Goal: Task Accomplishment & Management: Manage account settings

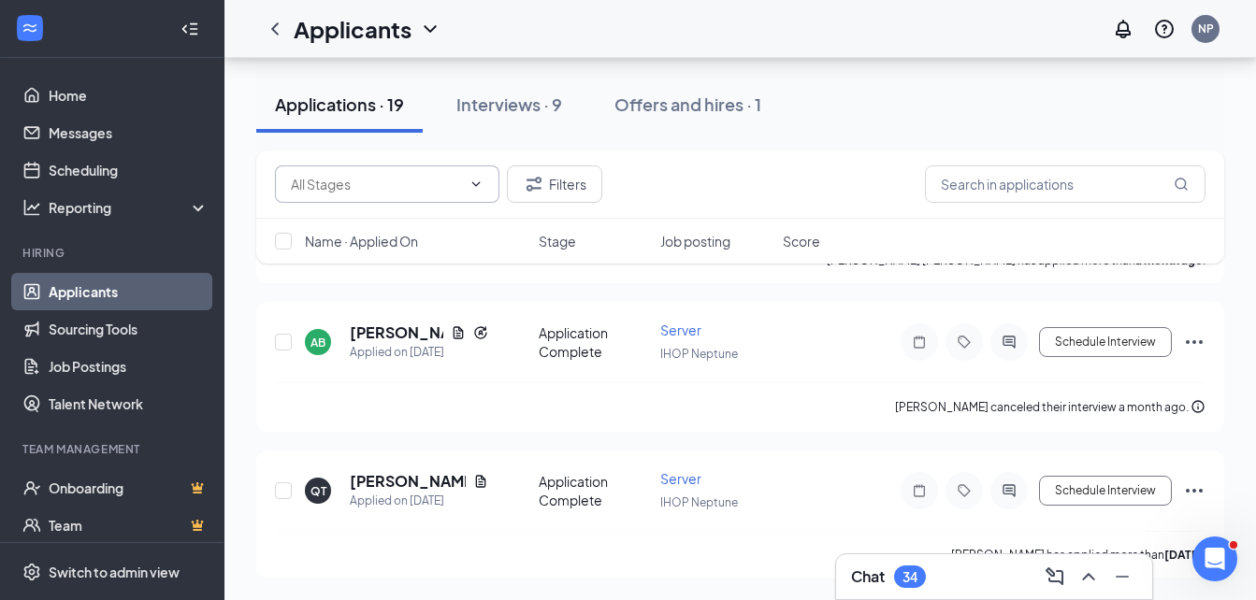
scroll to position [2640, 0]
click at [367, 170] on span at bounding box center [387, 184] width 224 height 37
click at [377, 176] on input "text" at bounding box center [376, 184] width 170 height 21
click at [471, 191] on icon "ChevronDown" at bounding box center [476, 184] width 15 height 15
click at [421, 223] on div "Additional Information (2)" at bounding box center [366, 228] width 153 height 21
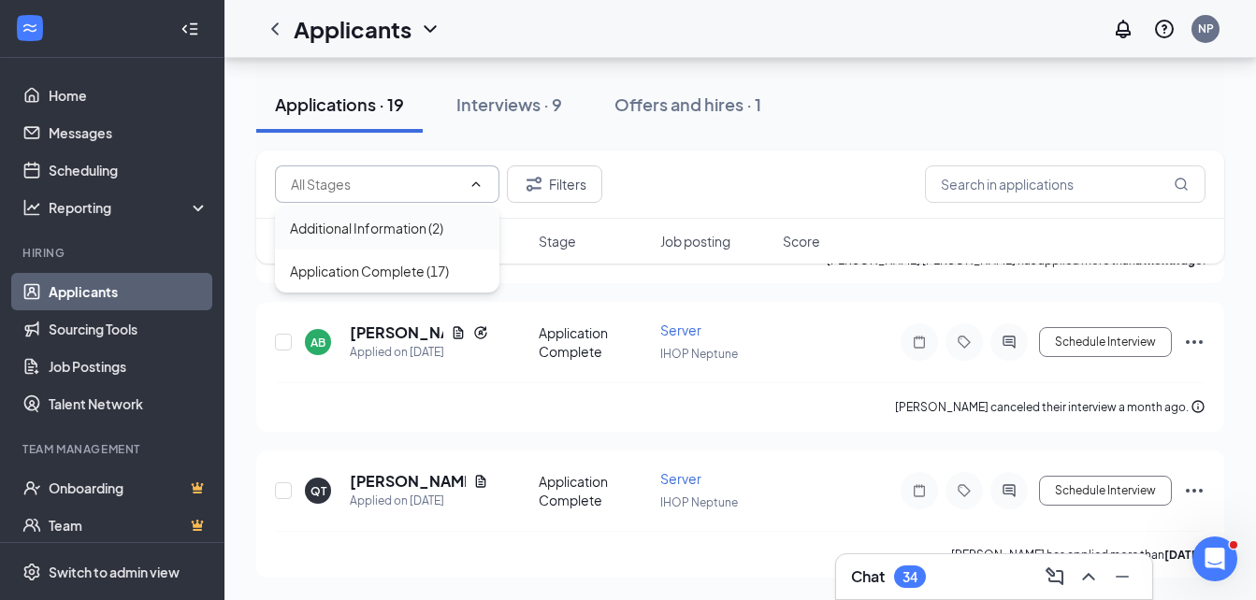
type input "Additional Information (2)"
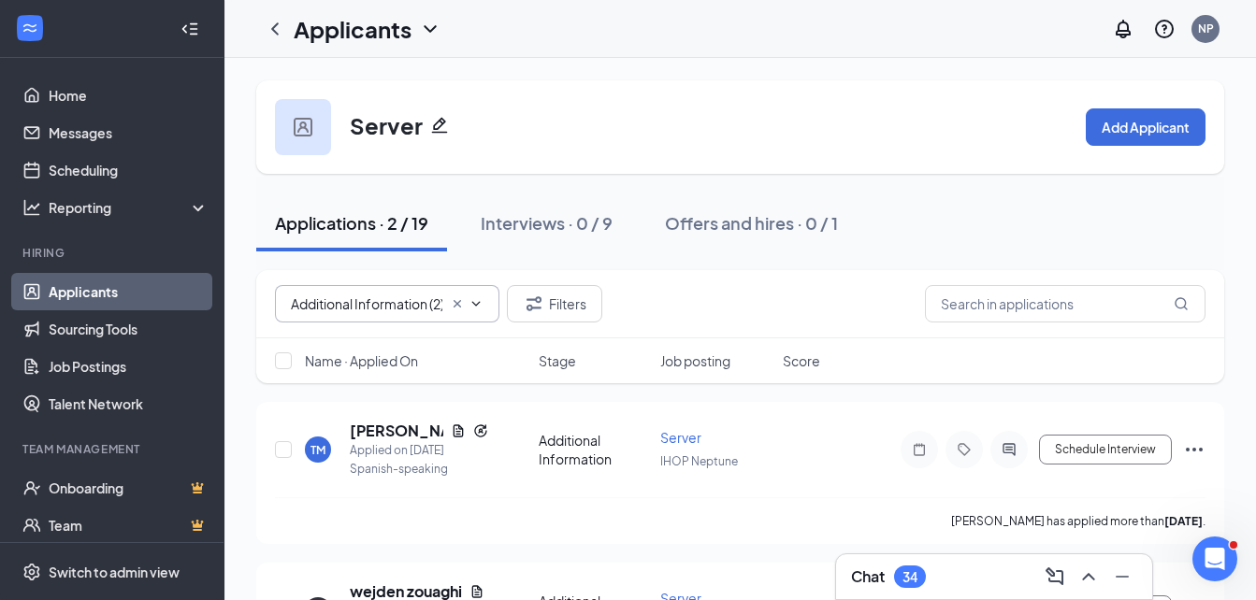
scroll to position [127, 0]
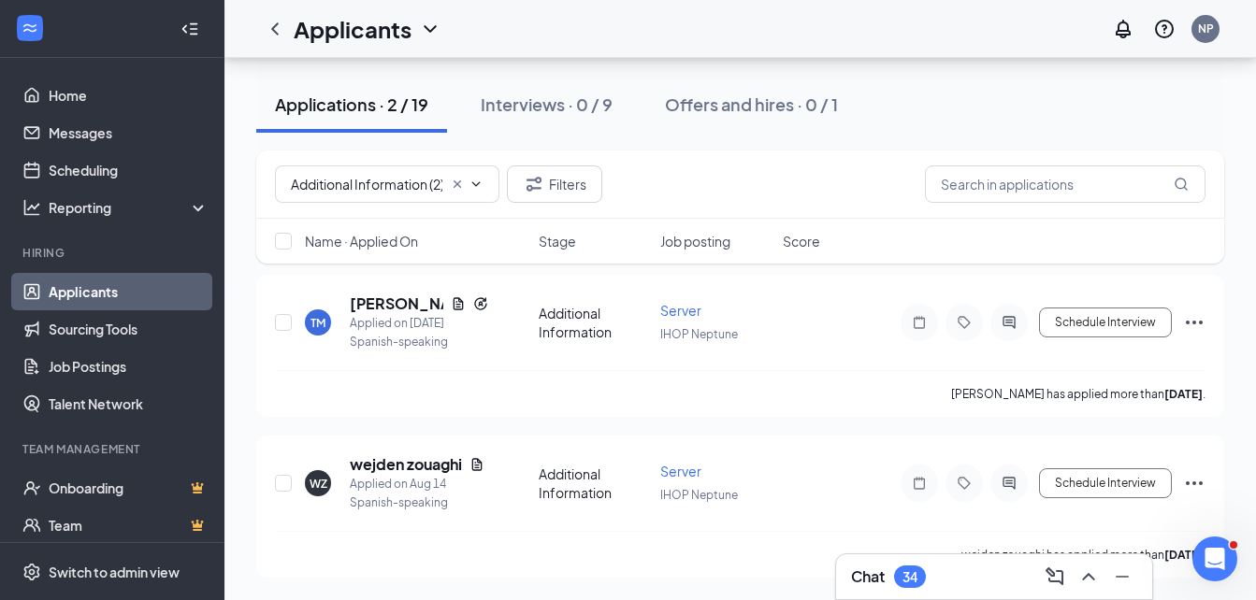
click at [474, 186] on icon "ChevronDown" at bounding box center [476, 184] width 15 height 15
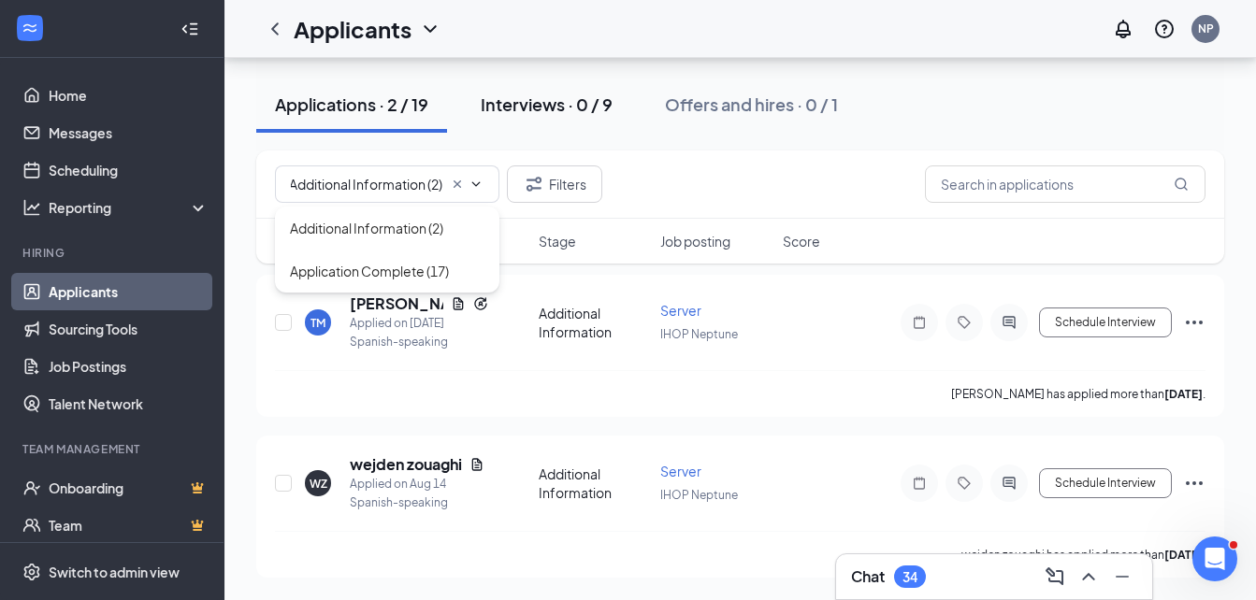
scroll to position [0, 0]
click at [541, 106] on div "Interviews · 0 / 9" at bounding box center [547, 104] width 132 height 23
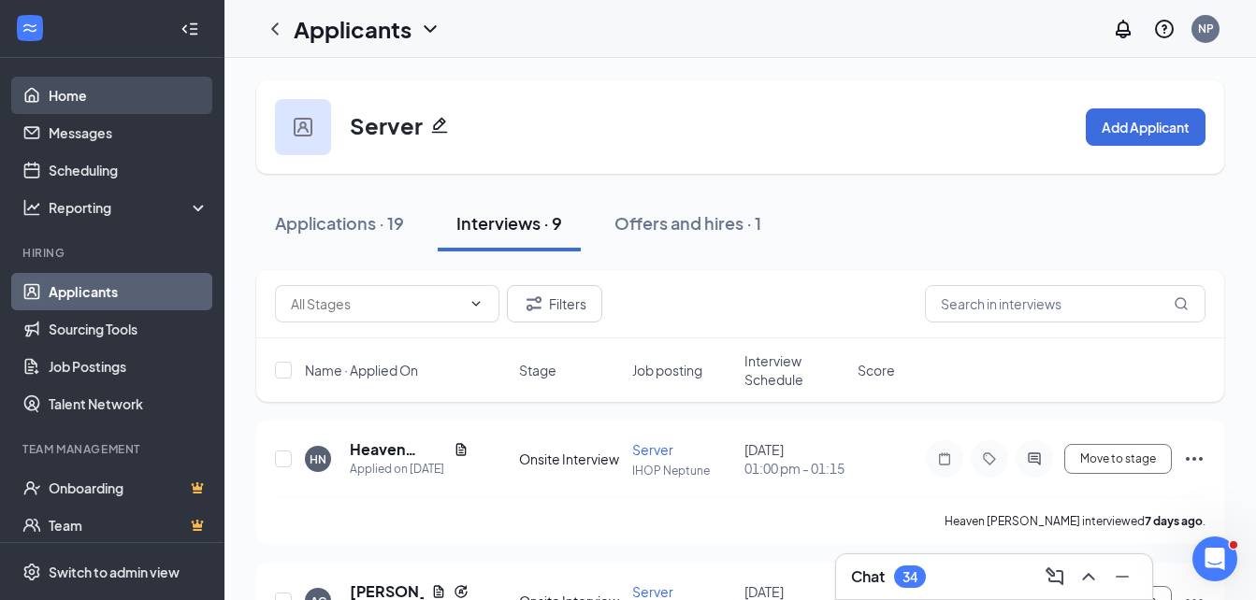
click at [108, 92] on link "Home" at bounding box center [129, 95] width 160 height 37
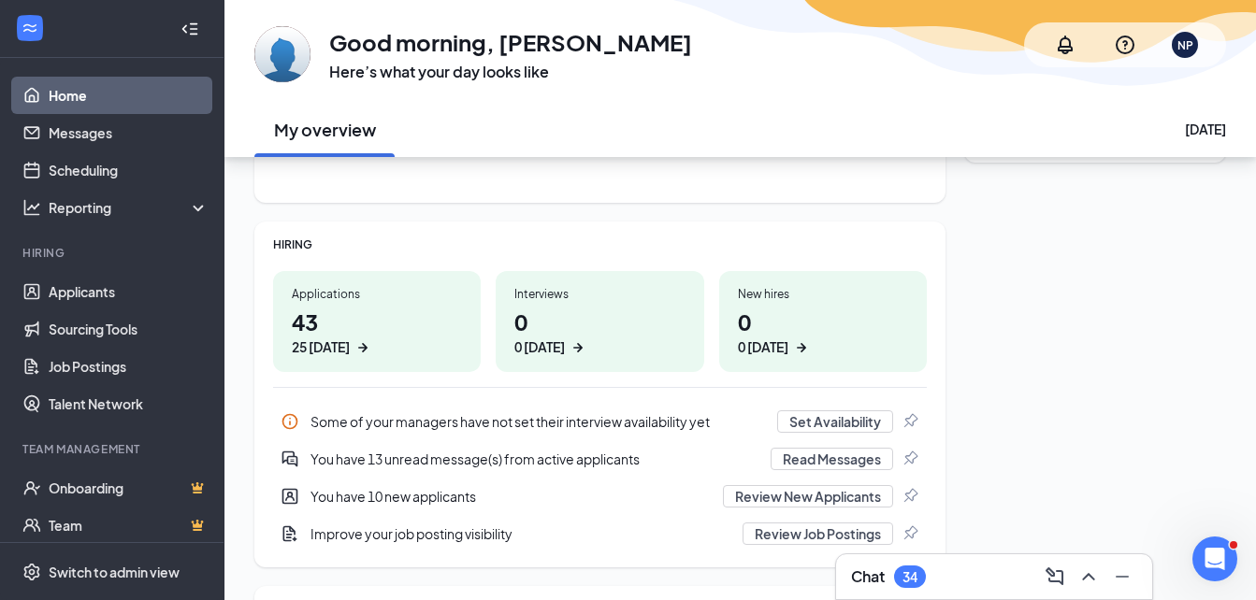
scroll to position [221, 0]
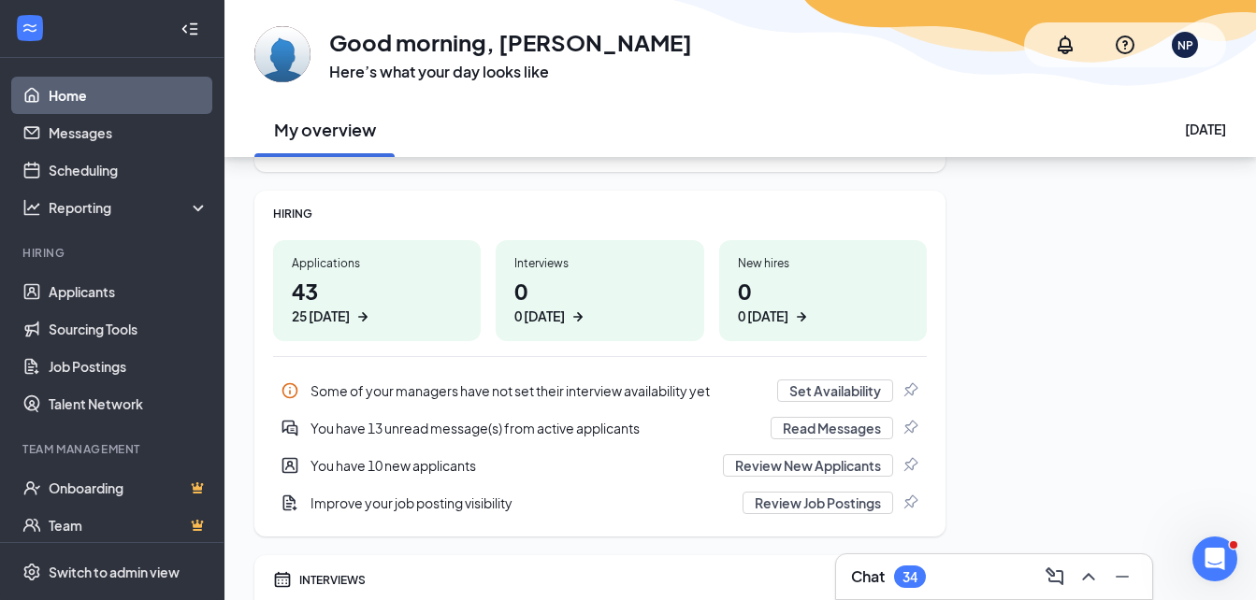
click at [332, 313] on div "25 today" at bounding box center [321, 317] width 58 height 20
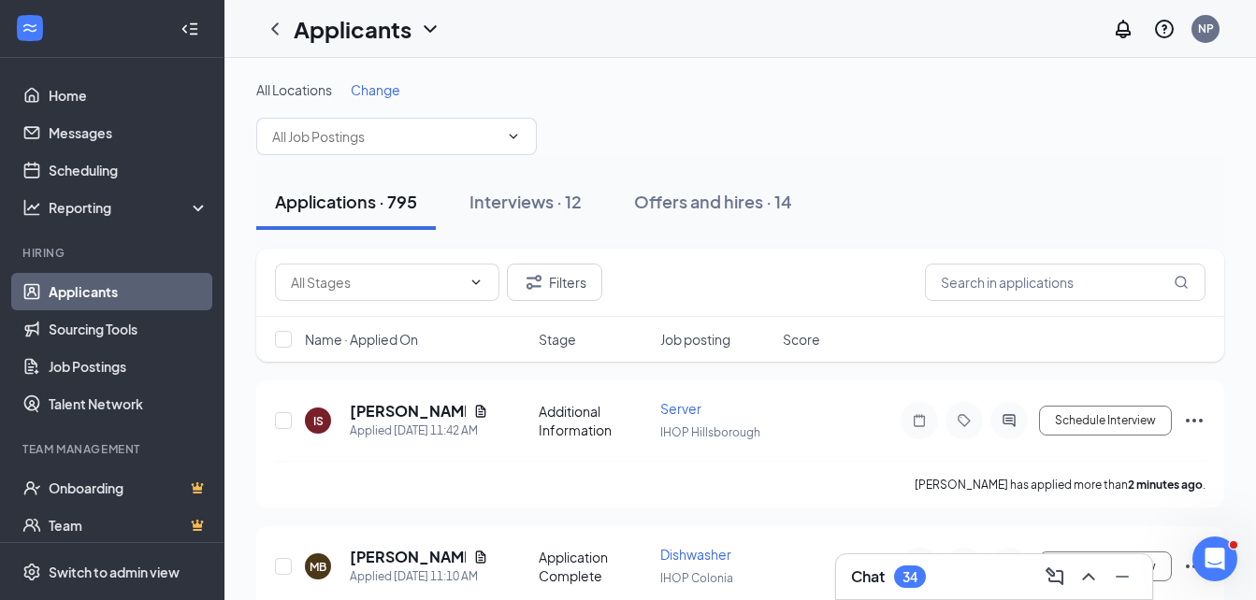
click at [280, 96] on span "All Locations" at bounding box center [294, 89] width 76 height 17
click at [280, 91] on span "All Locations" at bounding box center [294, 89] width 76 height 17
click at [381, 152] on span at bounding box center [396, 136] width 281 height 37
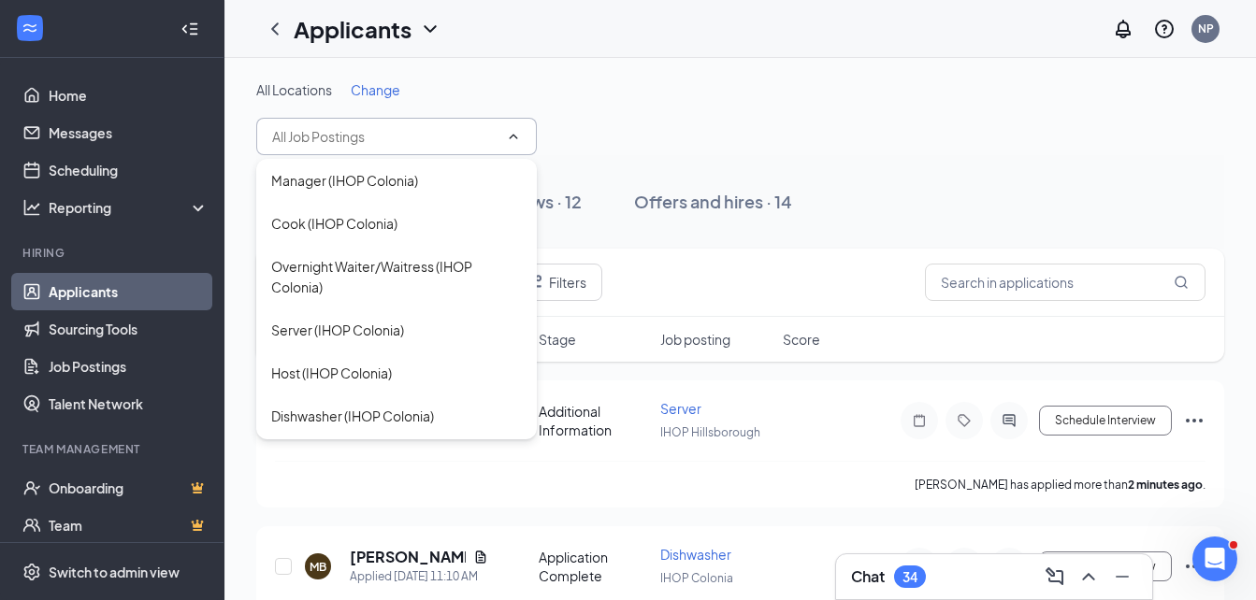
click at [373, 134] on input "text" at bounding box center [385, 136] width 226 height 21
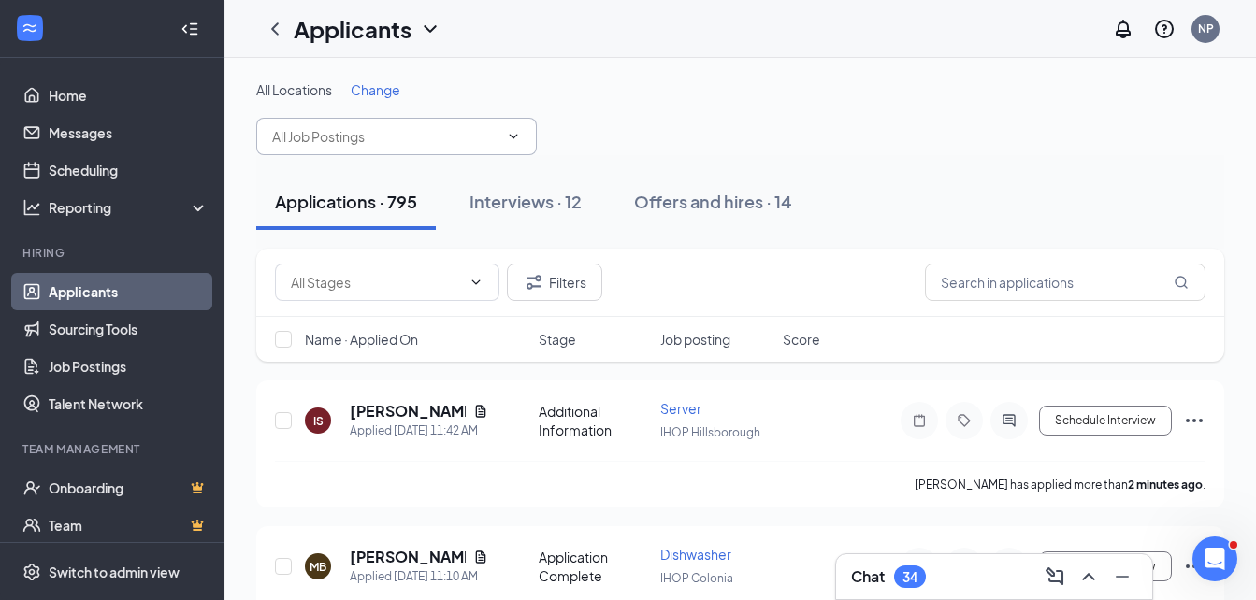
click at [460, 134] on input "text" at bounding box center [385, 136] width 226 height 21
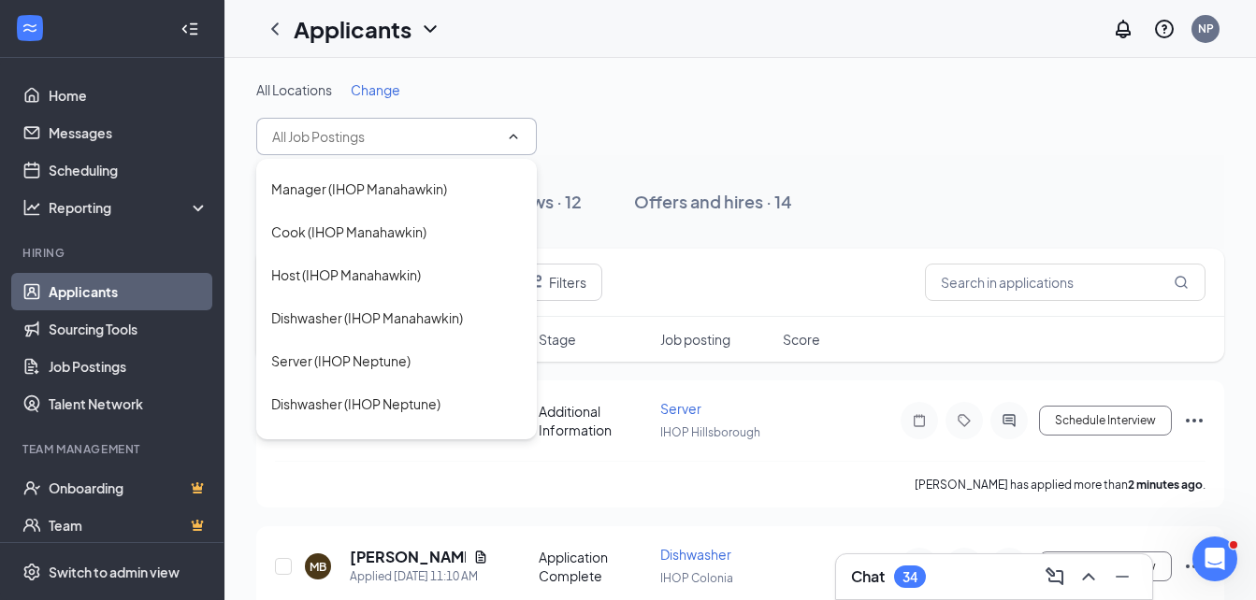
scroll to position [1366, 0]
click at [435, 361] on div "Server (IHOP Neptune)" at bounding box center [396, 359] width 251 height 21
type input "Server (IHOP Neptune)"
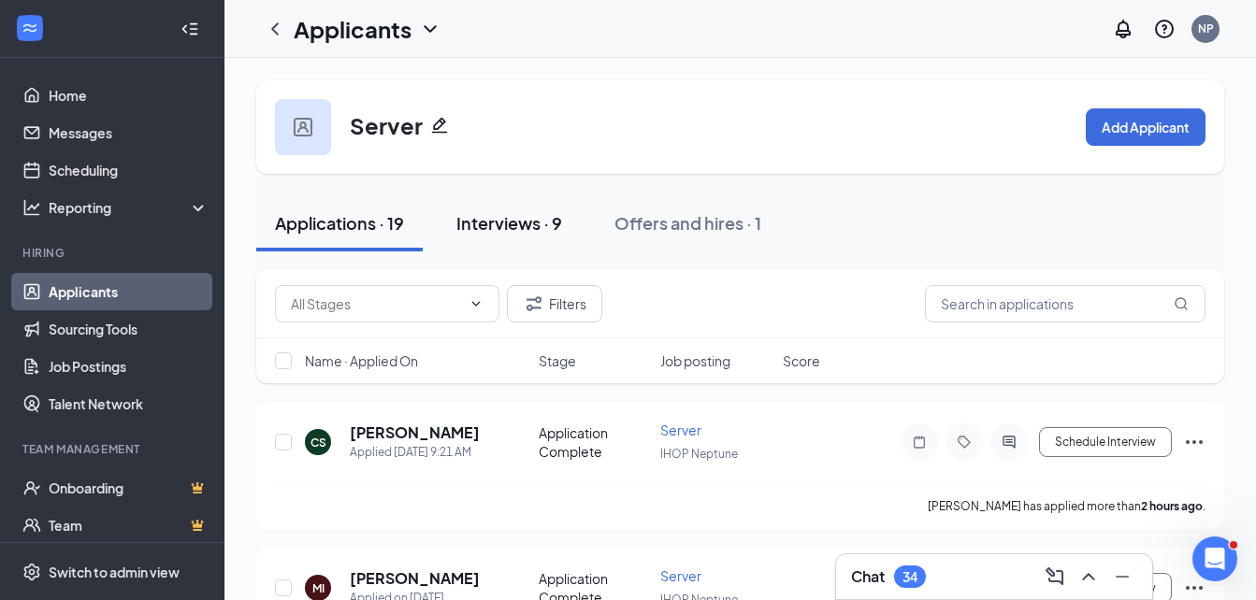
click at [463, 224] on div "Interviews · 9" at bounding box center [509, 222] width 106 height 23
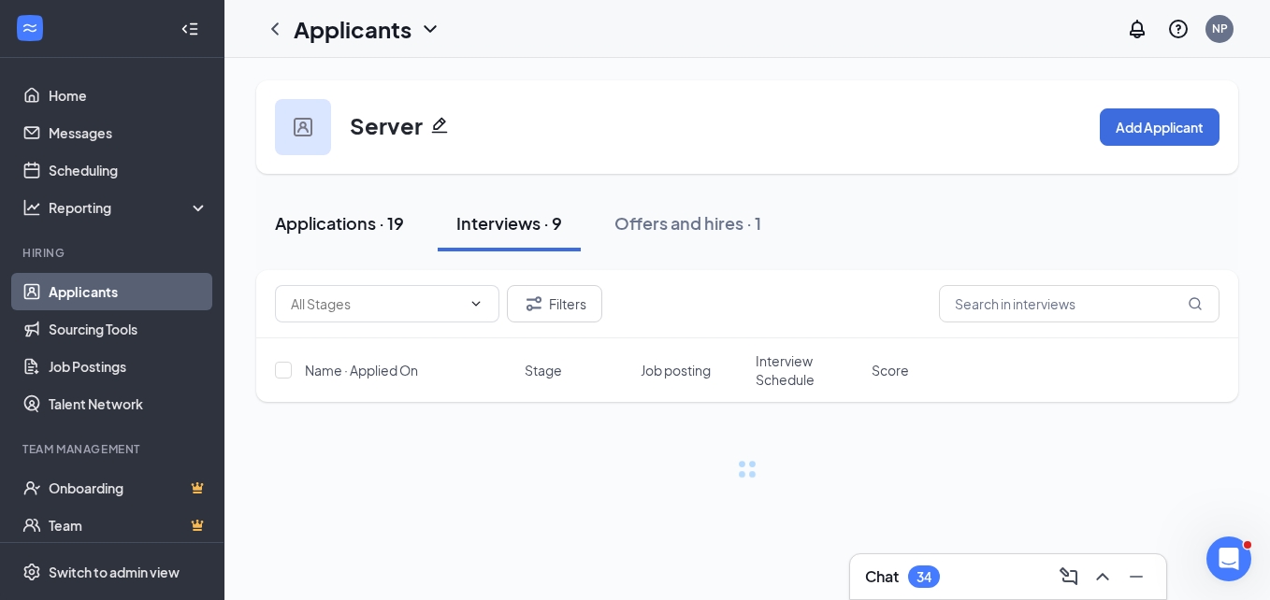
click at [388, 221] on div "Applications · 19" at bounding box center [339, 222] width 129 height 23
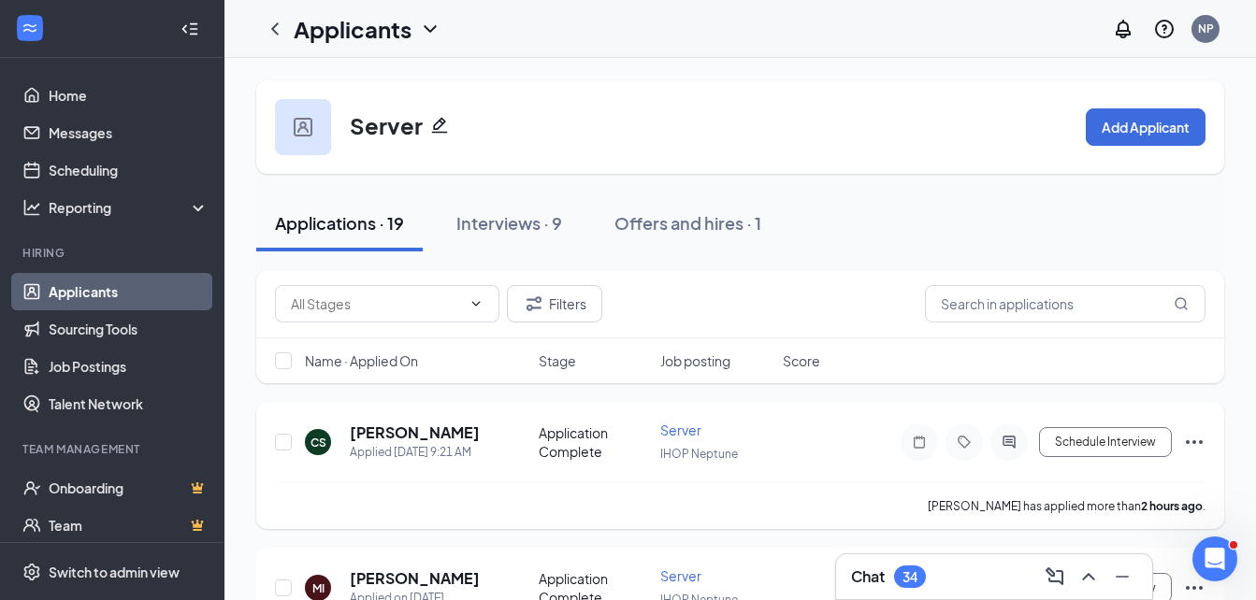
click at [450, 424] on h5 "[PERSON_NAME]" at bounding box center [415, 433] width 130 height 21
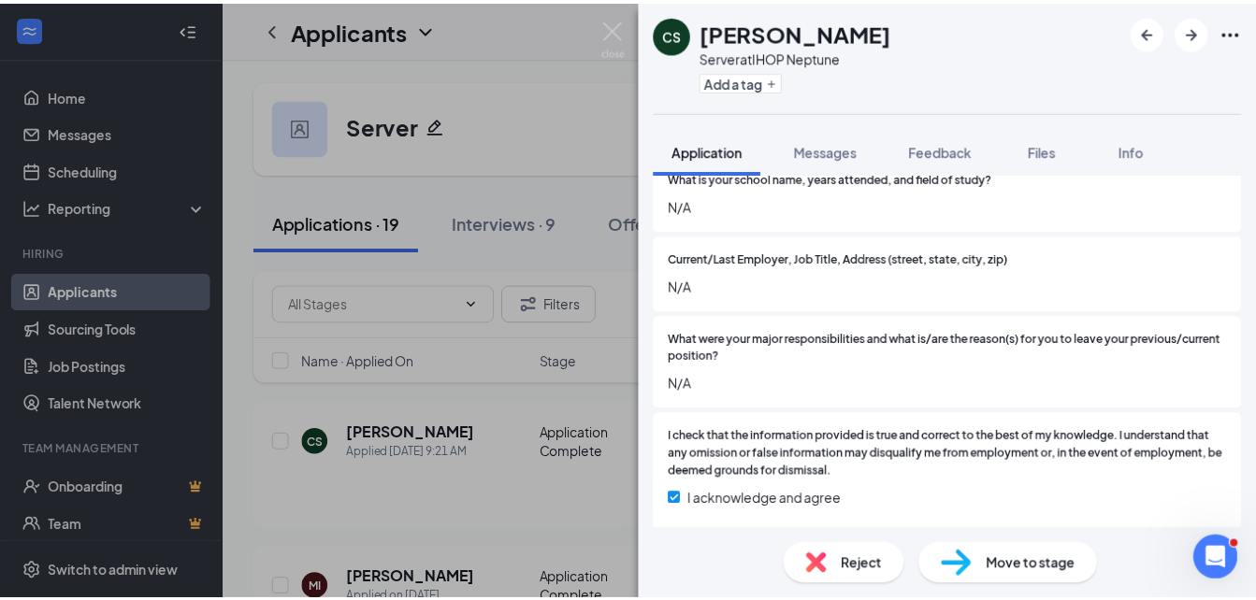
scroll to position [1889, 0]
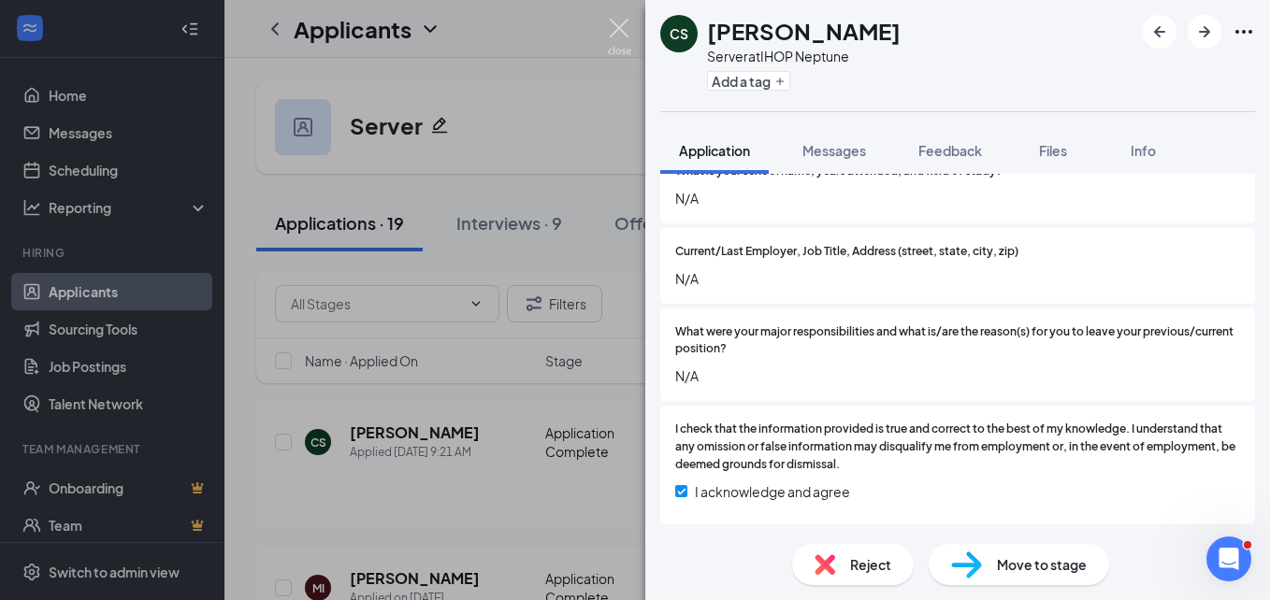
click at [621, 35] on img at bounding box center [619, 37] width 23 height 36
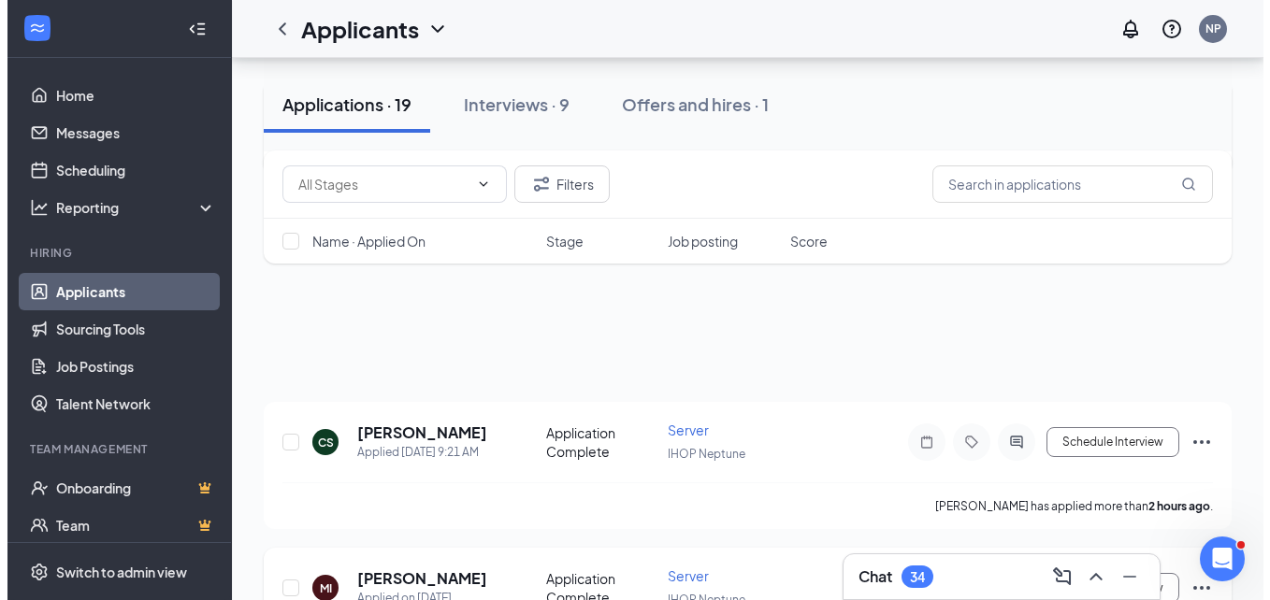
scroll to position [166, 0]
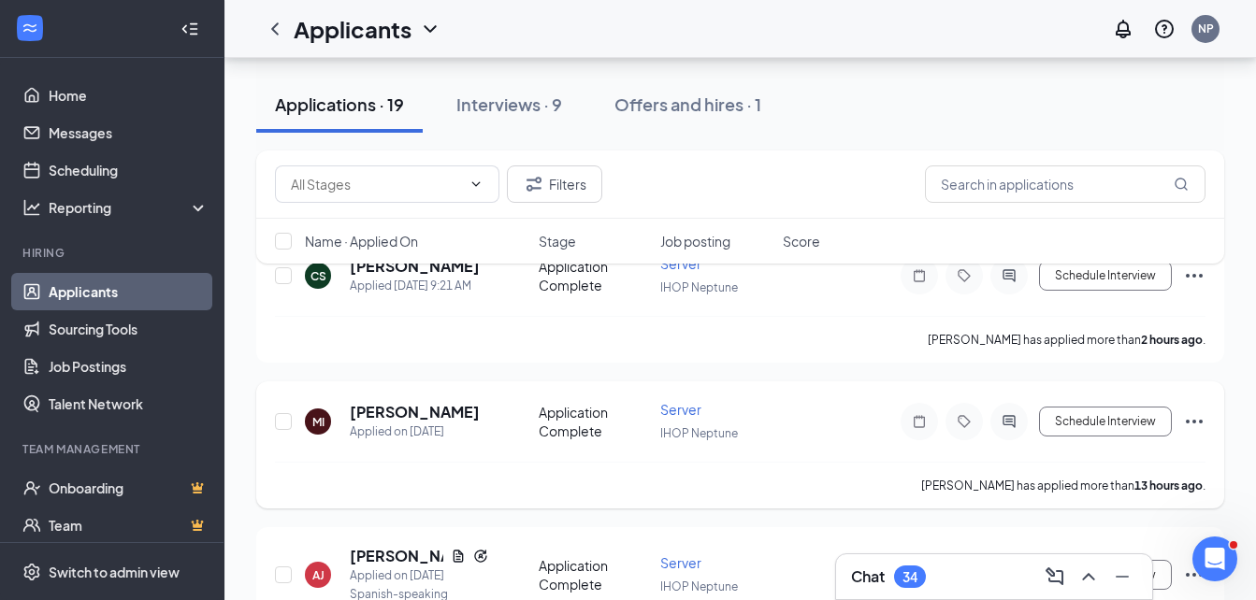
click at [503, 424] on div "MI [PERSON_NAME] Applied on [DATE]" at bounding box center [416, 421] width 223 height 39
click at [424, 413] on h5 "[PERSON_NAME]" at bounding box center [415, 412] width 130 height 21
